Goal: Check status: Check status

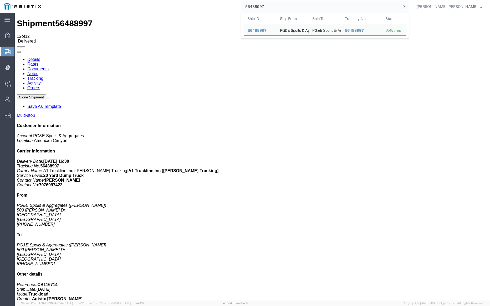
click at [282, 2] on input "56488997" at bounding box center [321, 6] width 160 height 13
paste input "60413"
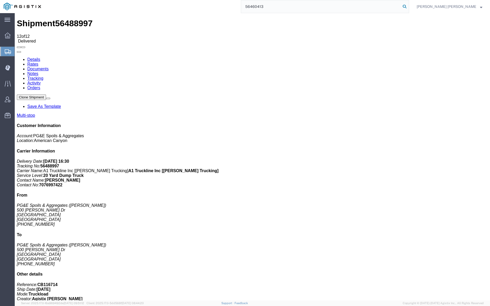
click at [408, 6] on icon at bounding box center [404, 6] width 7 height 7
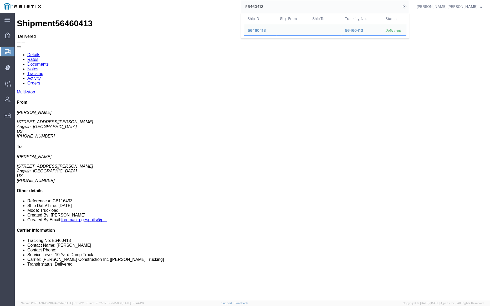
click at [282, 9] on input "56460413" at bounding box center [321, 6] width 160 height 13
paste input "1"
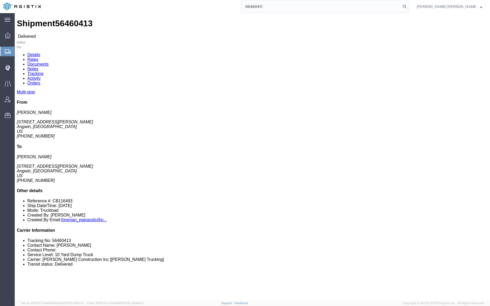
type input "56460411"
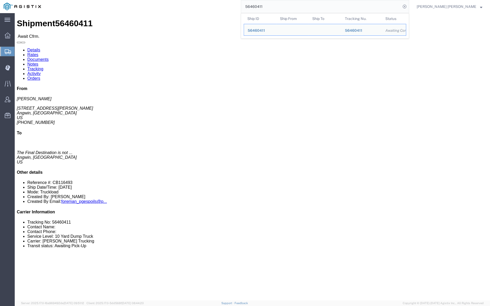
click link "Documents"
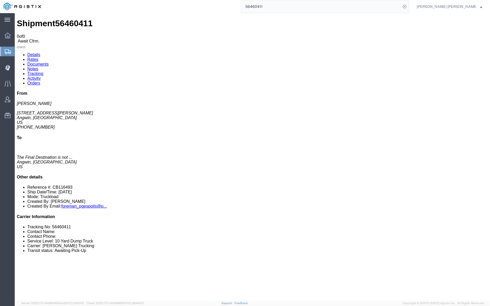
click at [49, 62] on link "Documents" at bounding box center [37, 64] width 21 height 4
drag, startPoint x: 47, startPoint y: 58, endPoint x: 83, endPoint y: 17, distance: 55.1
click at [43, 71] on link "Tracking" at bounding box center [35, 73] width 16 height 4
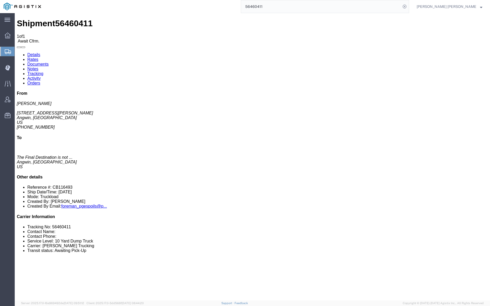
checkbox input "true"
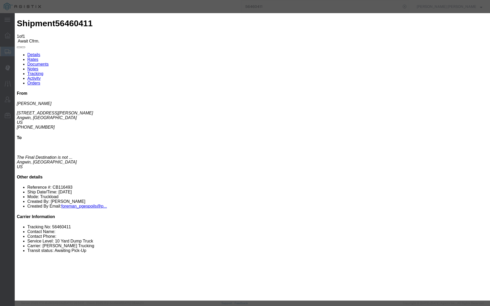
type input "[DATE]"
type input "11:00 AM"
type input "[DATE]"
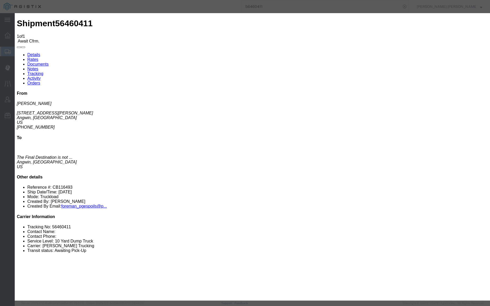
type input "7:00 AM"
select select "ARVPULOC"
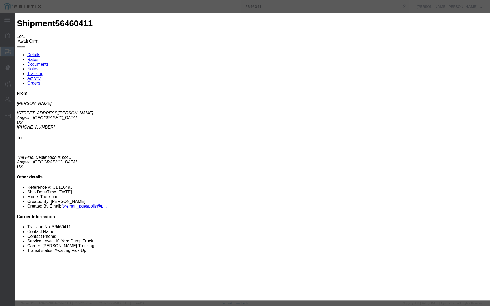
select select "{"pickupDeliveryInfoId": "122207343","pickupOrDelivery": "P","stopNum": "1","lo…"
select select "CA"
type input "Angwin"
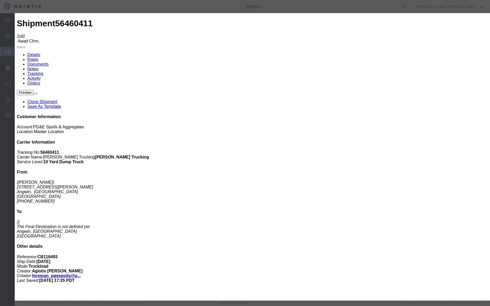
type input "[DATE]"
type input "11:00 AM"
type input "[DATE]"
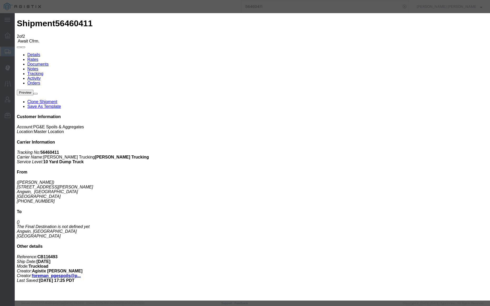
type input "5:30 PM"
select select "DELIVRED"
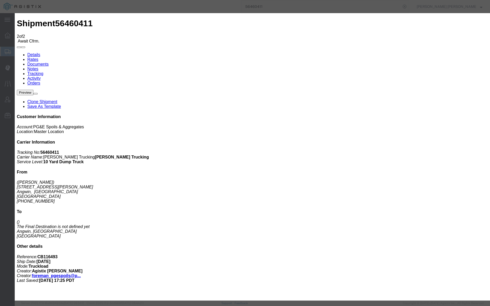
select select "{"pickupDeliveryInfoId": "122207343","pickupOrDelivery": "P","stopNum": "1","lo…"
select select "CA"
type input "Angwin"
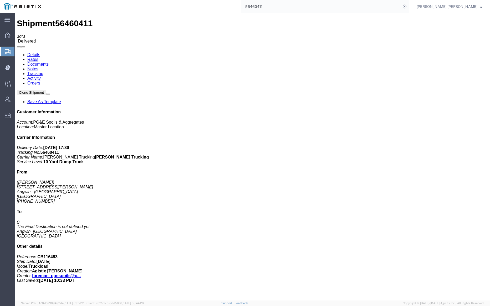
click at [38, 67] on link "Notes" at bounding box center [32, 69] width 11 height 4
click at [49, 62] on link "Documents" at bounding box center [37, 64] width 21 height 4
click at [33, 53] on link "Details" at bounding box center [33, 55] width 13 height 4
click link "Notes"
click at [43, 71] on link "Tracking" at bounding box center [35, 73] width 16 height 4
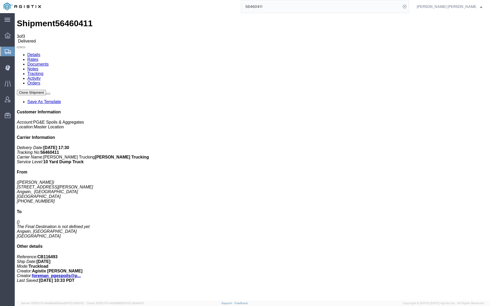
click at [49, 62] on link "Documents" at bounding box center [37, 64] width 21 height 4
click at [281, 8] on input "56460411" at bounding box center [321, 6] width 160 height 13
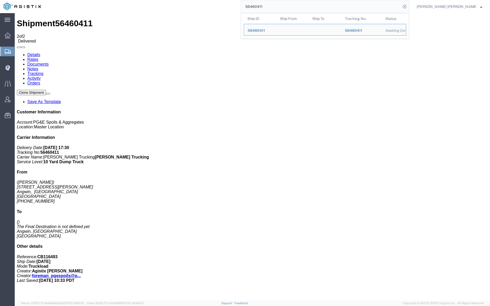
click at [281, 8] on input "56460411" at bounding box center [321, 6] width 160 height 13
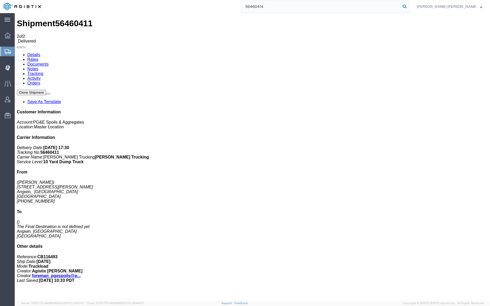
click at [408, 5] on icon at bounding box center [404, 6] width 7 height 7
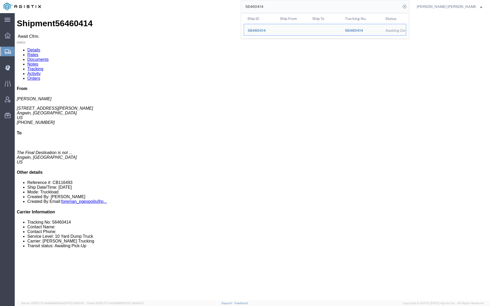
click link "Documents"
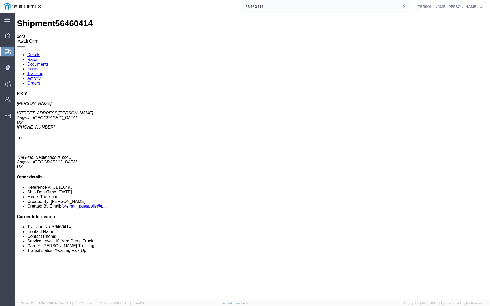
click at [284, 10] on input "56460414" at bounding box center [321, 6] width 160 height 13
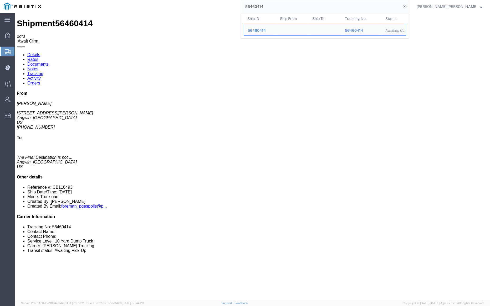
click at [284, 10] on input "56460414" at bounding box center [321, 6] width 160 height 13
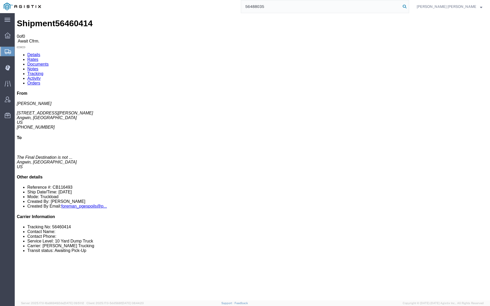
click at [408, 4] on icon at bounding box center [404, 6] width 7 height 7
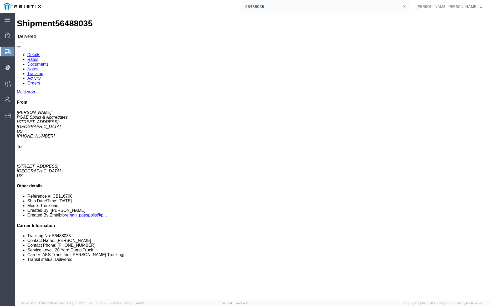
click link "Documents"
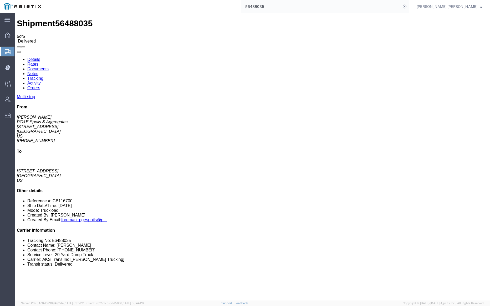
click at [38, 71] on link "Notes" at bounding box center [32, 73] width 11 height 4
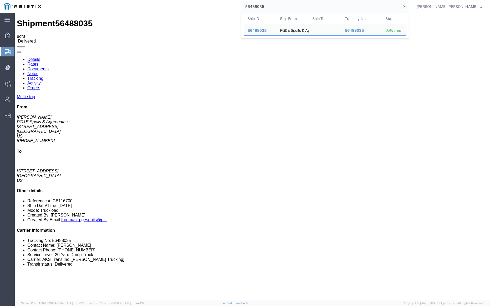
click at [283, 2] on input "56488035" at bounding box center [321, 6] width 160 height 13
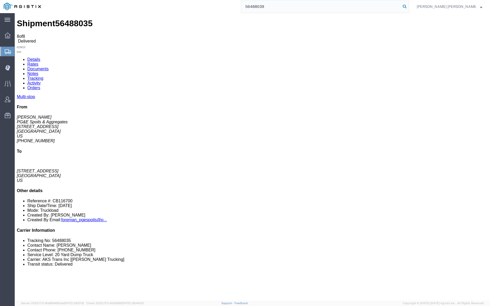
click at [408, 6] on icon at bounding box center [404, 6] width 7 height 7
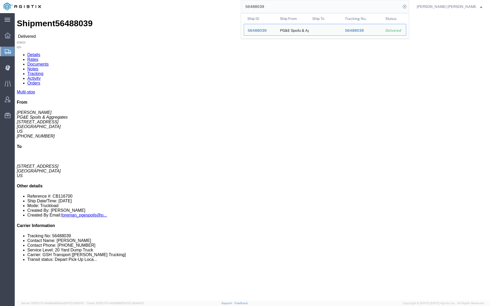
click link "Documents"
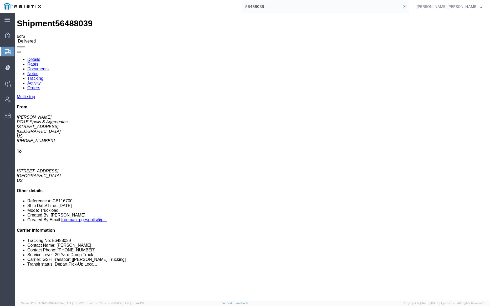
click at [280, 3] on input "56488039" at bounding box center [321, 6] width 160 height 13
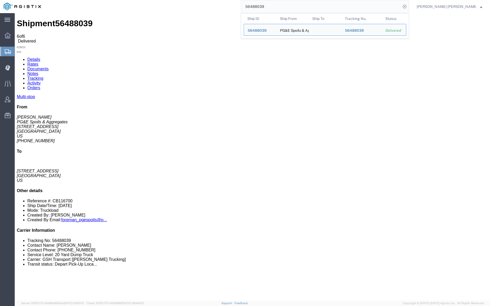
type input "v"
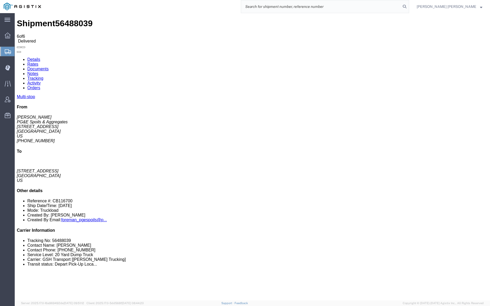
paste input "56488039"
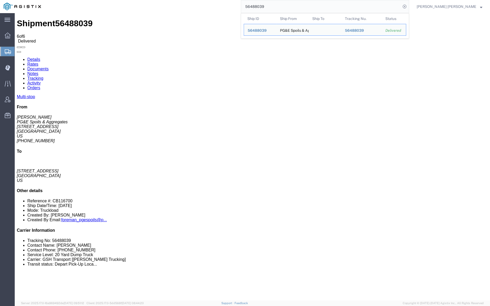
click at [285, 4] on input "56488039" at bounding box center [321, 6] width 160 height 13
paste input "5"
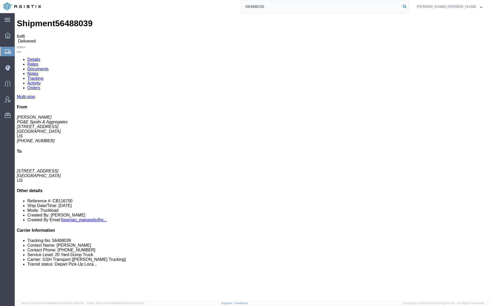
click at [408, 7] on icon at bounding box center [404, 6] width 7 height 7
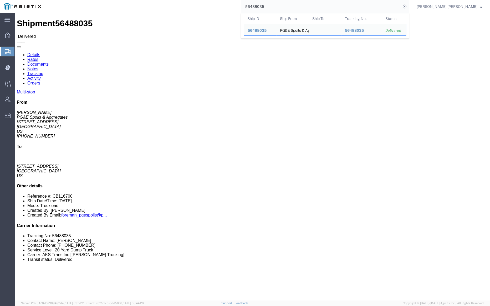
click link "Documents"
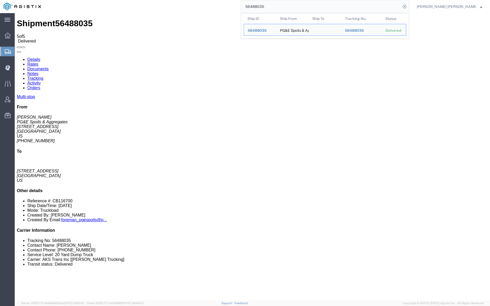
click at [284, 9] on input "56488035" at bounding box center [321, 6] width 160 height 13
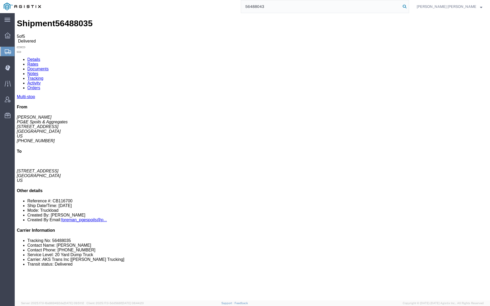
click at [408, 5] on icon at bounding box center [404, 6] width 7 height 7
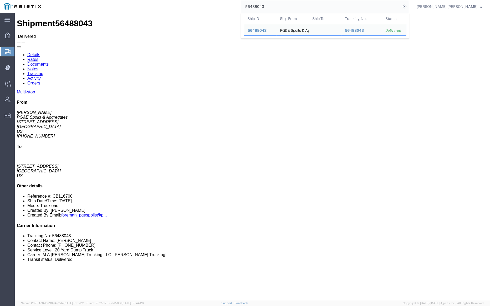
click link "Documents"
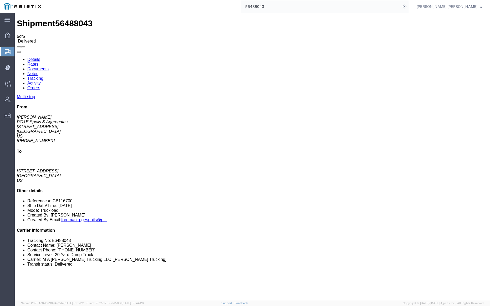
click at [283, 4] on input "56488043" at bounding box center [321, 6] width 160 height 13
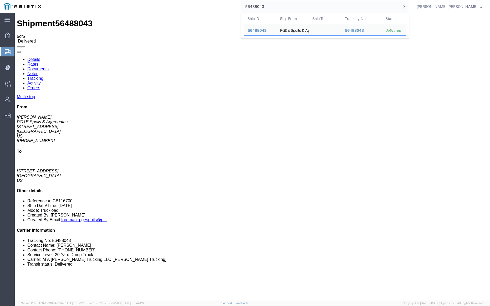
click at [283, 4] on input "56488043" at bounding box center [321, 6] width 160 height 13
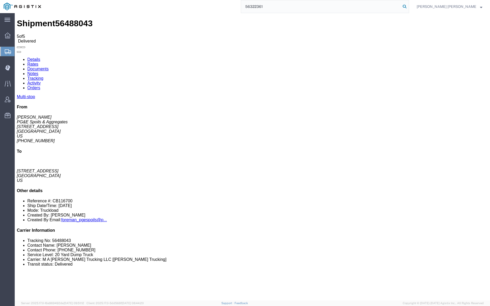
click at [408, 5] on icon at bounding box center [404, 6] width 7 height 7
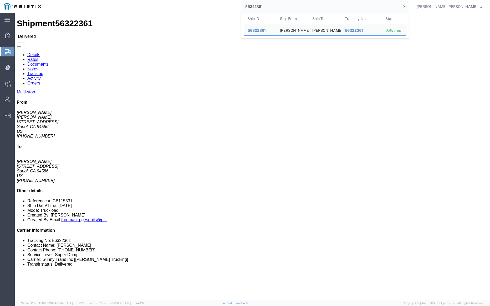
click link "Documents"
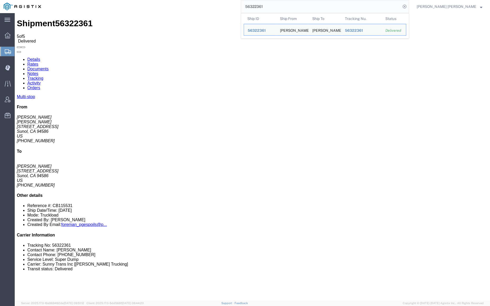
click at [275, 6] on input "56322361" at bounding box center [321, 6] width 160 height 13
click at [194, 22] on div "Shipment 56322361 5 of 5 Delivered" at bounding box center [252, 31] width 471 height 25
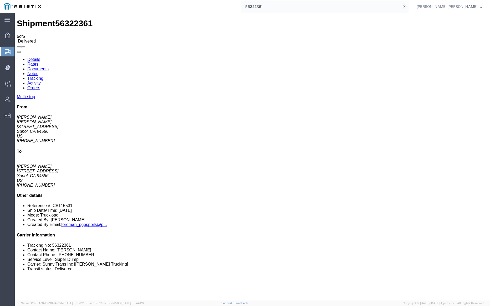
click at [49, 67] on link "Documents" at bounding box center [37, 69] width 21 height 4
click at [284, 8] on input "56322361" at bounding box center [321, 6] width 160 height 13
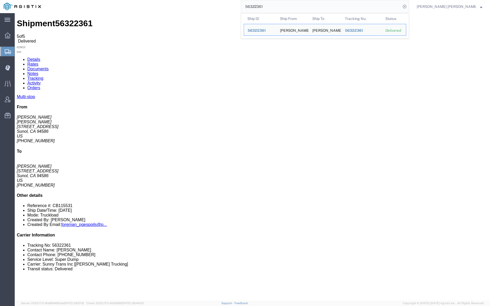
click at [284, 8] on input "56322361" at bounding box center [321, 6] width 160 height 13
paste input "51547"
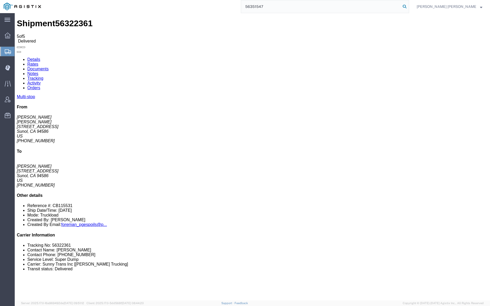
click at [408, 5] on icon at bounding box center [404, 6] width 7 height 7
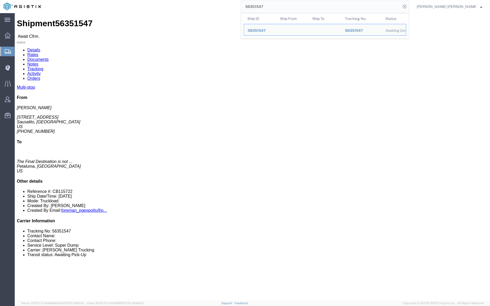
click at [280, 6] on input "56351547" at bounding box center [321, 6] width 160 height 13
paste input "4880"
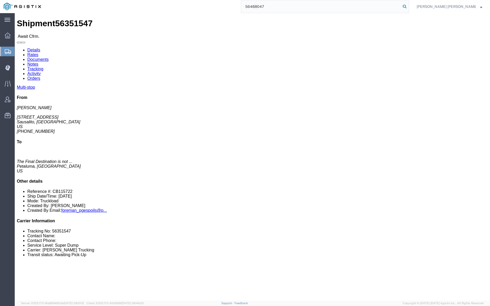
type input "56488047"
click at [408, 6] on icon at bounding box center [404, 6] width 7 height 7
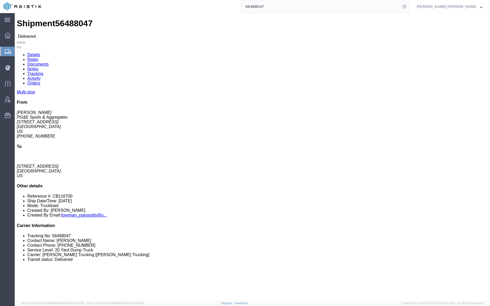
click link "Documents"
